Goal: Task Accomplishment & Management: Manage account settings

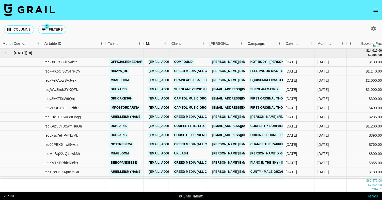
click at [378, 9] on icon "open drawer" at bounding box center [375, 10] width 5 height 3
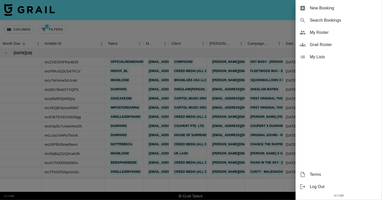
click at [308, 35] on div "My Roster" at bounding box center [339, 32] width 86 height 12
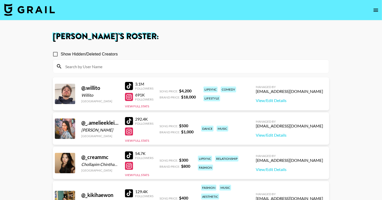
click at [133, 66] on input at bounding box center [194, 66] width 264 height 8
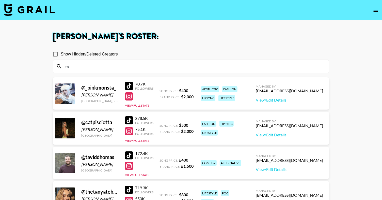
type input "t"
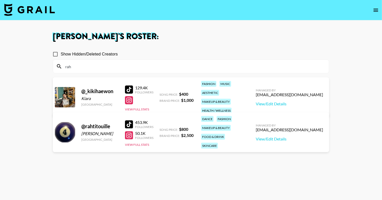
type input "rah"
click at [128, 122] on div at bounding box center [129, 124] width 8 height 8
click at [31, 16] on link at bounding box center [29, 10] width 51 height 13
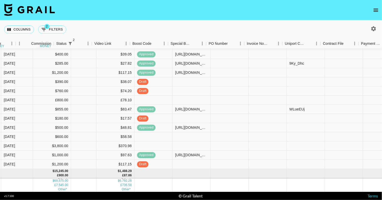
scroll to position [53, 394]
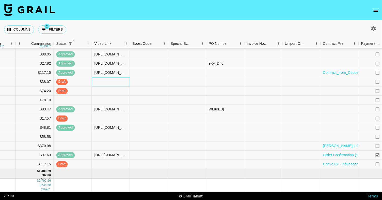
click at [120, 79] on div at bounding box center [111, 81] width 38 height 9
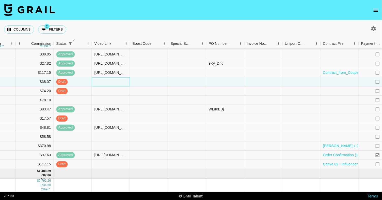
click at [120, 79] on div at bounding box center [111, 81] width 38 height 9
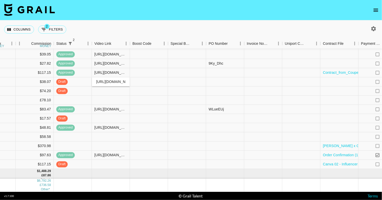
scroll to position [0, 117]
type input "https://www.tiktok.com/@duhparis/video/7550396212189351181?_r=1&_t=ZT-8zktZjHZ4…"
click at [166, 30] on div "Columns 2 Filters + Booking" at bounding box center [191, 29] width 382 height 18
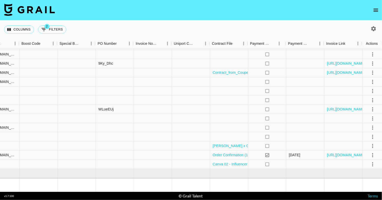
scroll to position [53, 505]
click at [369, 82] on icon "select merge strategy" at bounding box center [372, 81] width 6 height 6
click at [368, 126] on div "Approve" at bounding box center [360, 129] width 15 height 6
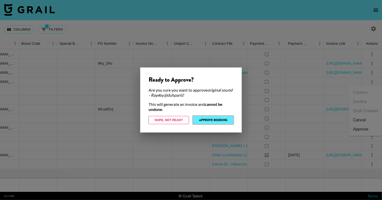
click at [226, 117] on button "Approve Booking" at bounding box center [213, 120] width 40 height 8
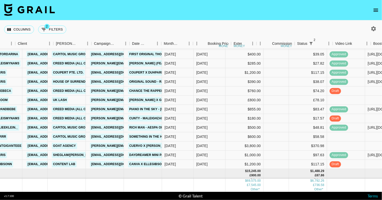
scroll to position [53, 82]
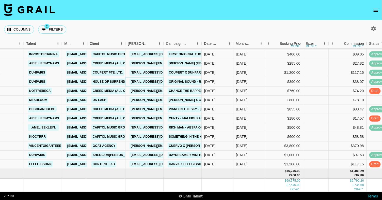
click at [143, 84] on link "abs@surrendermusic.com" at bounding box center [157, 81] width 57 height 6
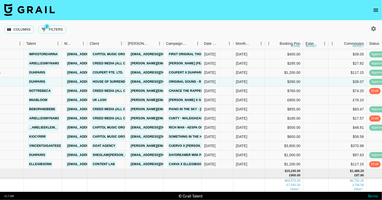
click at [102, 83] on link "House of Surrender" at bounding box center [110, 81] width 39 height 6
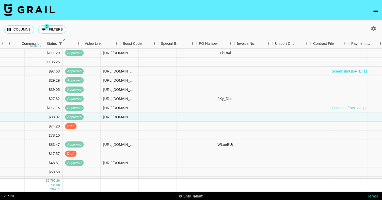
scroll to position [18, 404]
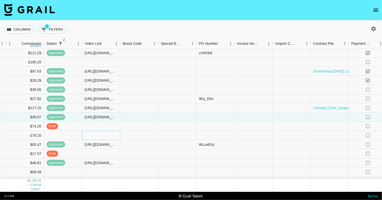
click at [107, 139] on div at bounding box center [101, 135] width 38 height 9
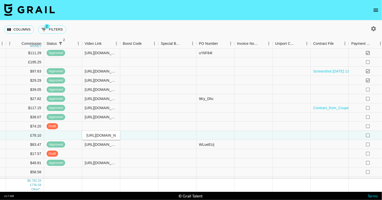
scroll to position [0, 77]
type input "https://www.tiktok.com/@miiabloom/video/7550385173037108502"
click at [145, 33] on div "Columns 2 Filters + Booking" at bounding box center [191, 29] width 382 height 18
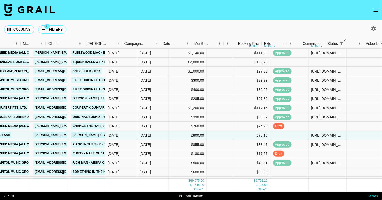
scroll to position [18, 118]
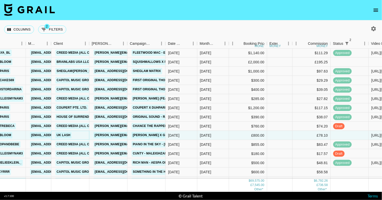
click at [65, 135] on link "UK LASH" at bounding box center [63, 135] width 16 height 6
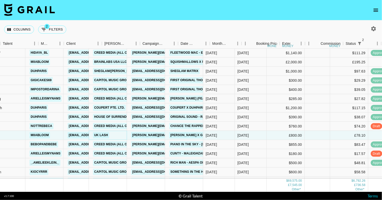
scroll to position [18, 39]
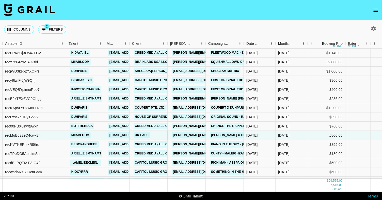
click at [146, 135] on link "UK LASH" at bounding box center [142, 135] width 16 height 6
click at [373, 12] on icon "open drawer" at bounding box center [376, 10] width 6 height 6
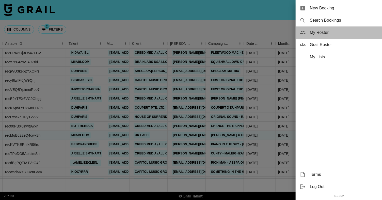
click at [345, 34] on span "My Roster" at bounding box center [344, 32] width 68 height 6
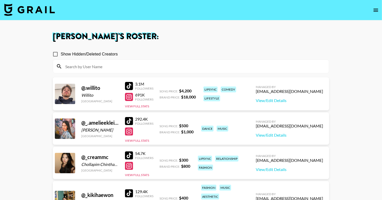
click at [166, 68] on input at bounding box center [194, 66] width 264 height 8
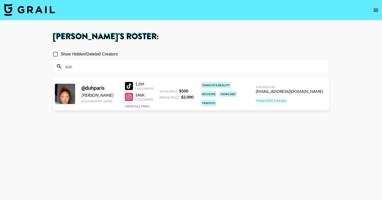
click at [196, 40] on h1 "Eve Hartney 's Roster:" at bounding box center [191, 37] width 276 height 8
click at [0, 0] on section "Eve Hartney 's Roster: Show Hidden/Deleted Creators duh @ duhparis Paris Stine …" at bounding box center [191, 118] width 382 height 236
click at [115, 70] on input "duh" at bounding box center [194, 66] width 264 height 8
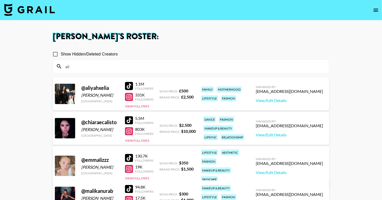
type input "ali"
click at [166, 58] on div "Show Hidden/Deleted Creators" at bounding box center [191, 54] width 276 height 11
drag, startPoint x: 131, startPoint y: 85, endPoint x: 187, endPoint y: 6, distance: 97.3
click at [0, 0] on section "Eve Hartney 's Roster: Show Hidden/Deleted Creators ali @ aliyahxelia Aliyah Xe…" at bounding box center [191, 141] width 382 height 282
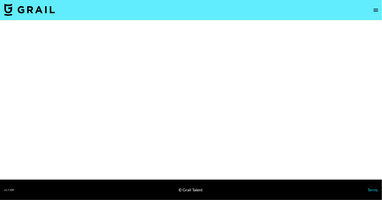
select select "Song"
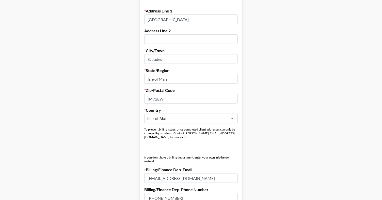
scroll to position [153, 0]
click at [196, 115] on input "Isle of Man" at bounding box center [187, 118] width 80 height 6
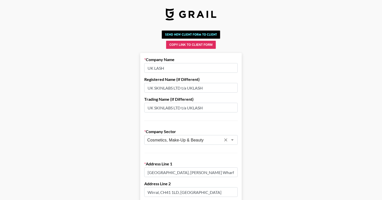
click at [182, 137] on input "Cosmetics, Make-Up & Beauty" at bounding box center [184, 140] width 74 height 6
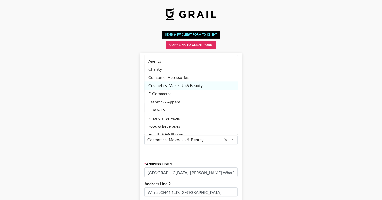
click at [201, 75] on li "Consumer Accessories" at bounding box center [190, 77] width 93 height 8
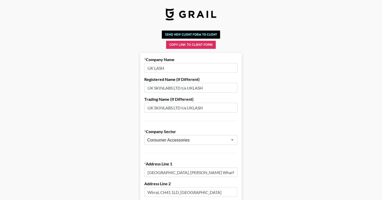
click at [210, 174] on input "[GEOGRAPHIC_DATA], [PERSON_NAME] Wharf" at bounding box center [190, 172] width 93 height 10
click at [196, 141] on input "Consumer Accessories" at bounding box center [184, 140] width 74 height 6
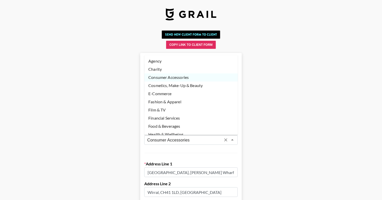
click at [185, 83] on li "Cosmetics, Make-Up & Beauty" at bounding box center [190, 85] width 93 height 8
type input "Cosmetics, Make-Up & Beauty"
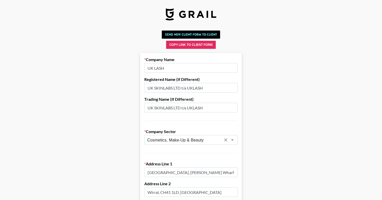
drag, startPoint x: 165, startPoint y: 67, endPoint x: 129, endPoint y: 67, distance: 36.1
paste input "SKINLABS LTD / UK"
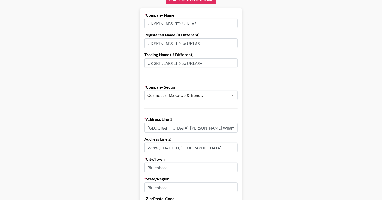
scroll to position [46, 0]
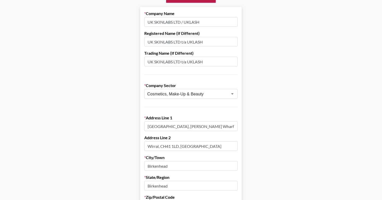
type input "UK SKINLABS LTD / UKLASH"
click at [168, 124] on input "[GEOGRAPHIC_DATA], [PERSON_NAME] Wharf" at bounding box center [190, 126] width 93 height 10
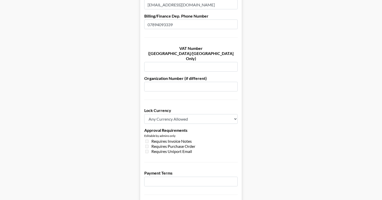
scroll to position [381, 0]
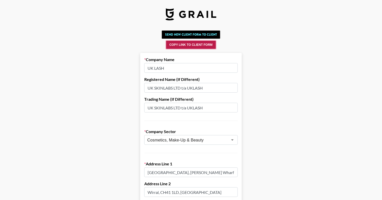
click at [191, 43] on button "Copy Link to Client Form" at bounding box center [191, 45] width 50 height 8
